Goal: Information Seeking & Learning: Learn about a topic

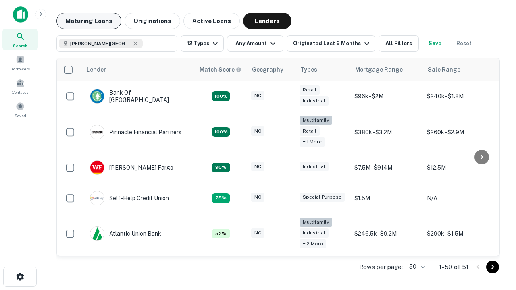
click at [89, 21] on button "Maturing Loans" at bounding box center [88, 21] width 65 height 16
